Goal: Navigation & Orientation: Find specific page/section

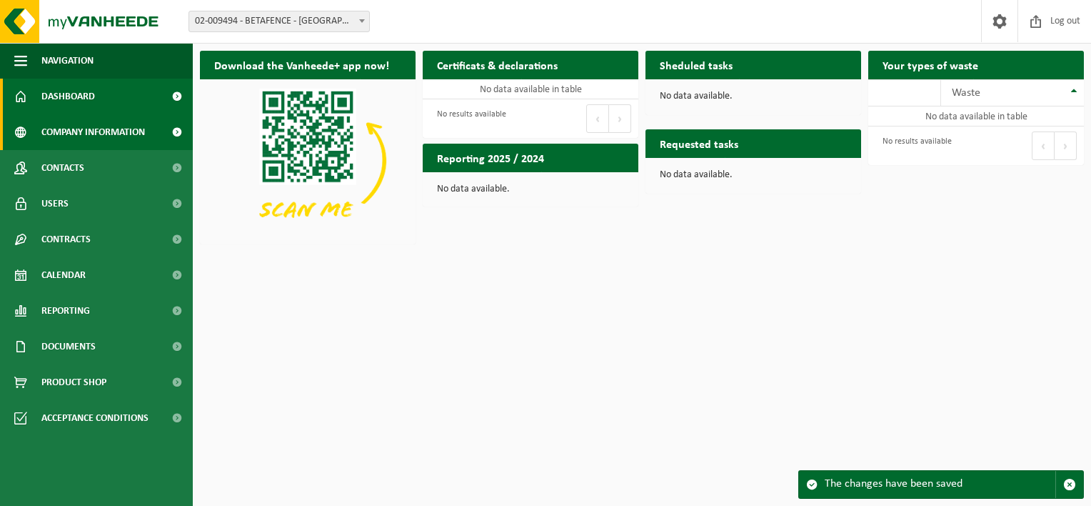
click at [118, 129] on span "Company information" at bounding box center [93, 132] width 104 height 36
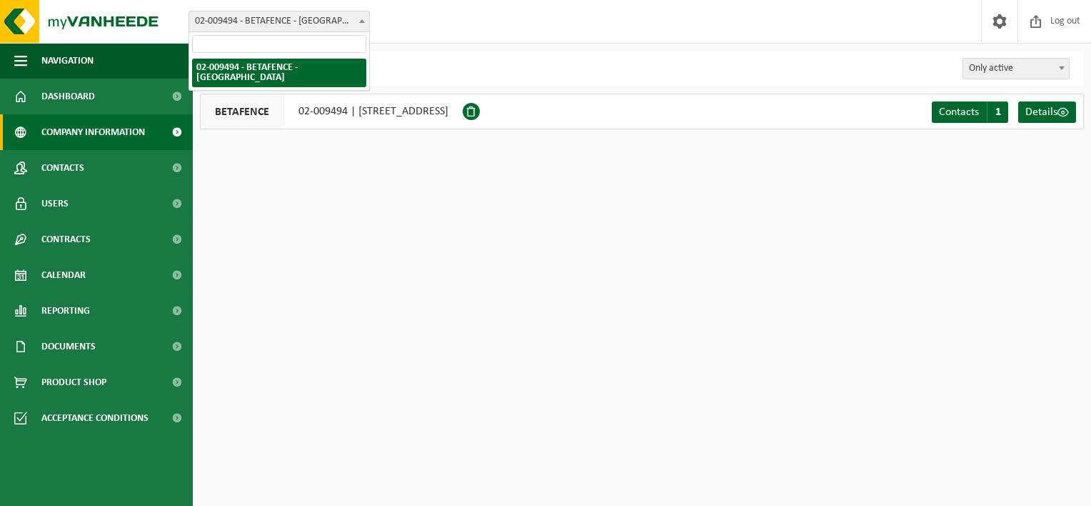
click at [363, 17] on span at bounding box center [362, 20] width 14 height 19
click at [311, 190] on html "Site: 02-009494 - BETAFENCE - HARELBEKE 02-009494 - BETAFENCE - HARELBEKE Welco…" at bounding box center [545, 253] width 1091 height 506
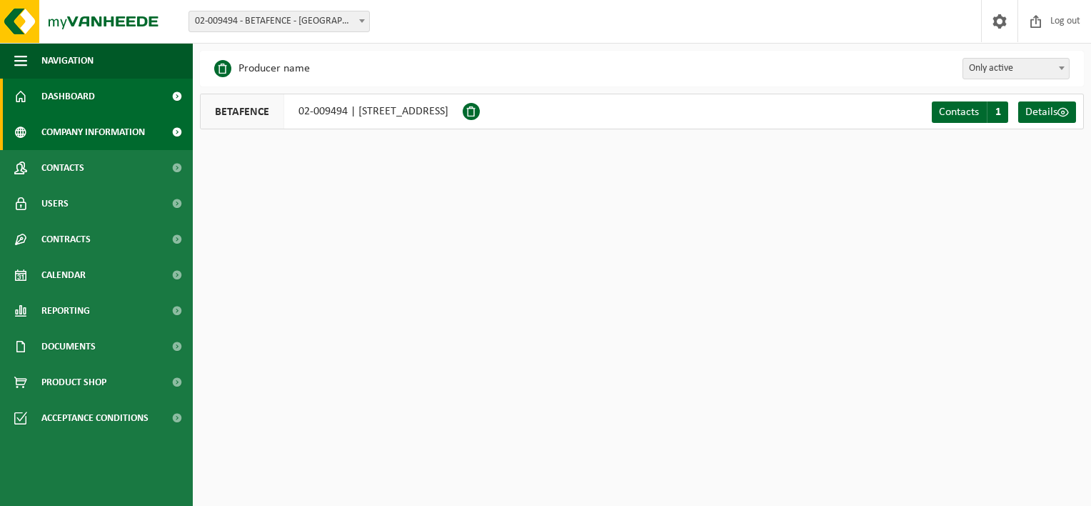
click at [74, 102] on span "Dashboard" at bounding box center [68, 97] width 54 height 36
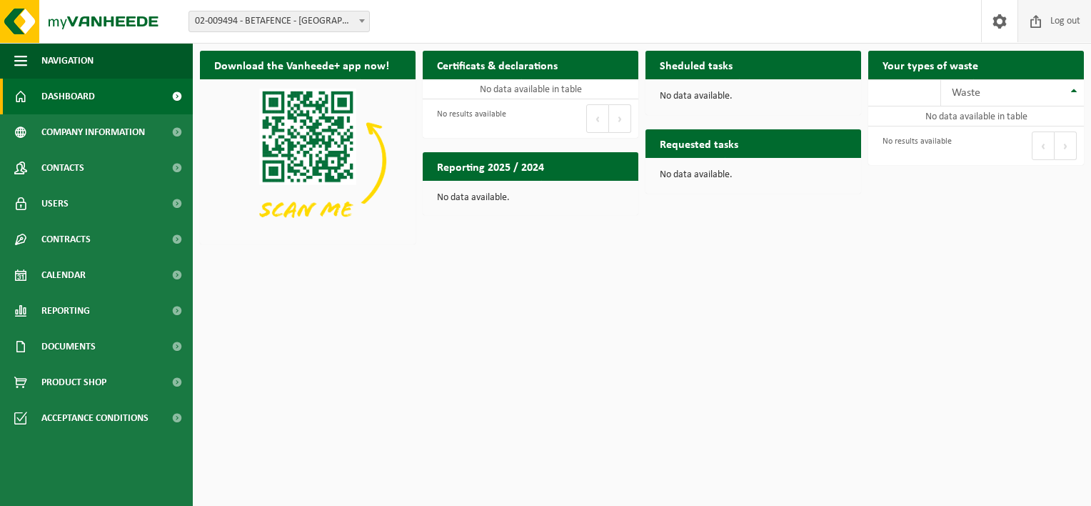
click at [1042, 17] on span at bounding box center [1035, 21] width 21 height 42
